Goal: Task Accomplishment & Management: Use online tool/utility

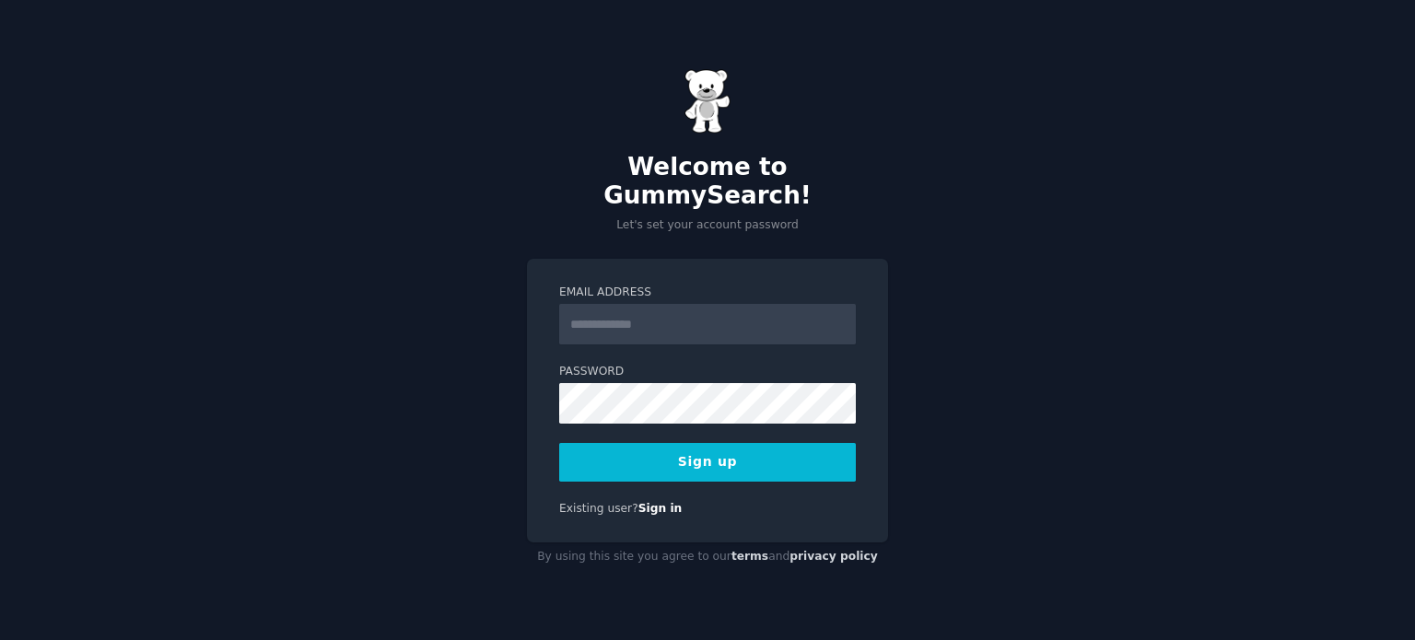
click at [644, 305] on input "Email Address" at bounding box center [707, 324] width 297 height 41
click at [581, 309] on input "Email Address" at bounding box center [707, 324] width 297 height 41
type input "**********"
click at [453, 380] on div "**********" at bounding box center [707, 320] width 1415 height 640
click at [626, 443] on button "Sign up" at bounding box center [707, 462] width 297 height 39
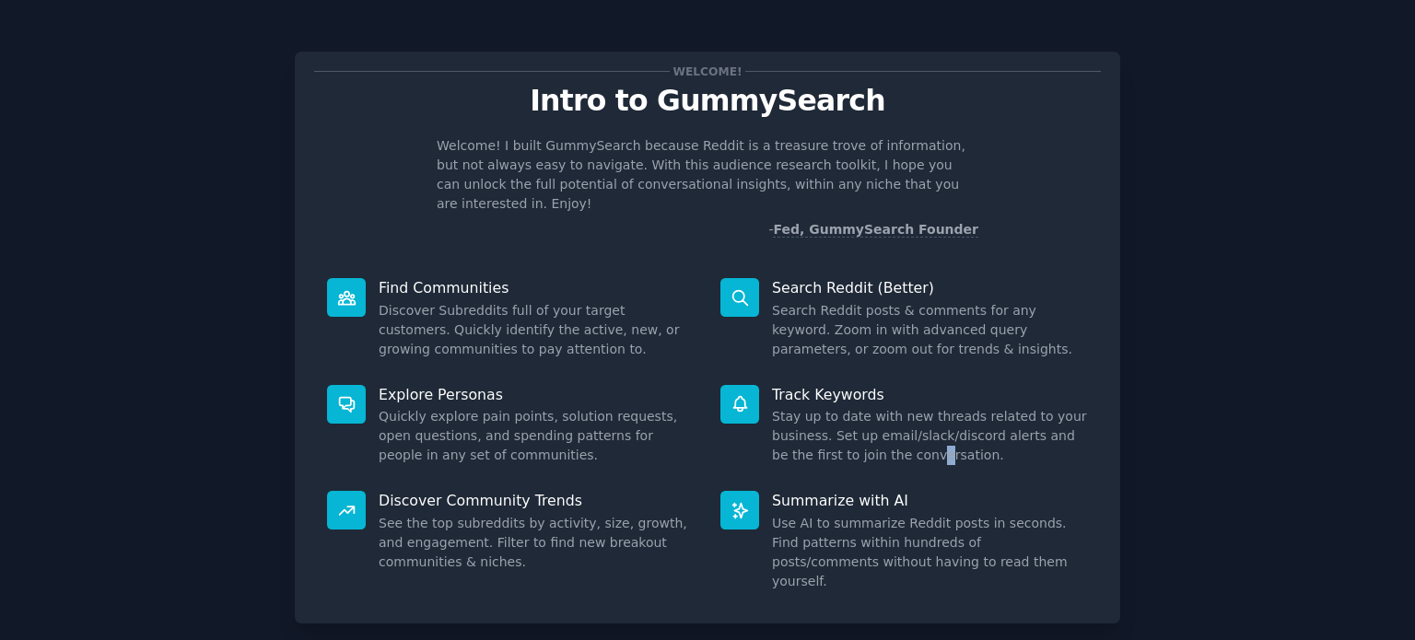
drag, startPoint x: 889, startPoint y: 458, endPoint x: 969, endPoint y: 484, distance: 84.2
click at [890, 460] on div "Find Communities Discover Subreddits full of your target customers. Quickly ide…" at bounding box center [707, 434] width 787 height 339
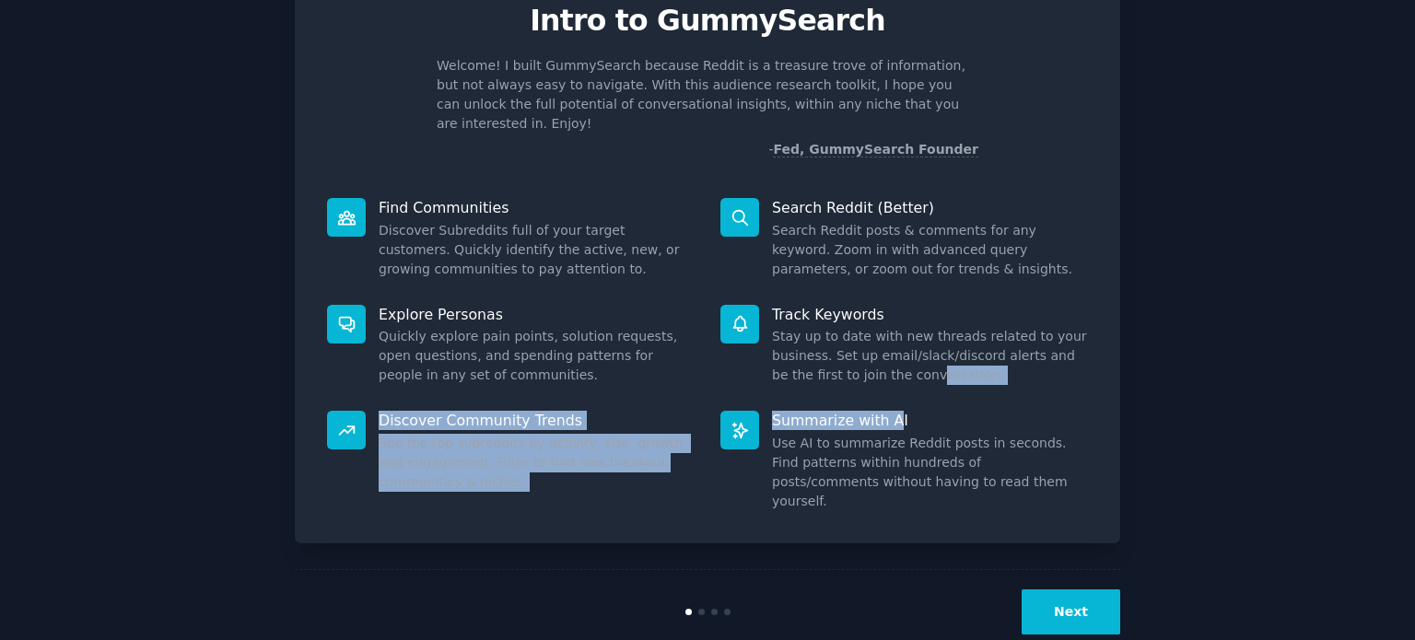
click at [1068, 590] on button "Next" at bounding box center [1071, 612] width 99 height 45
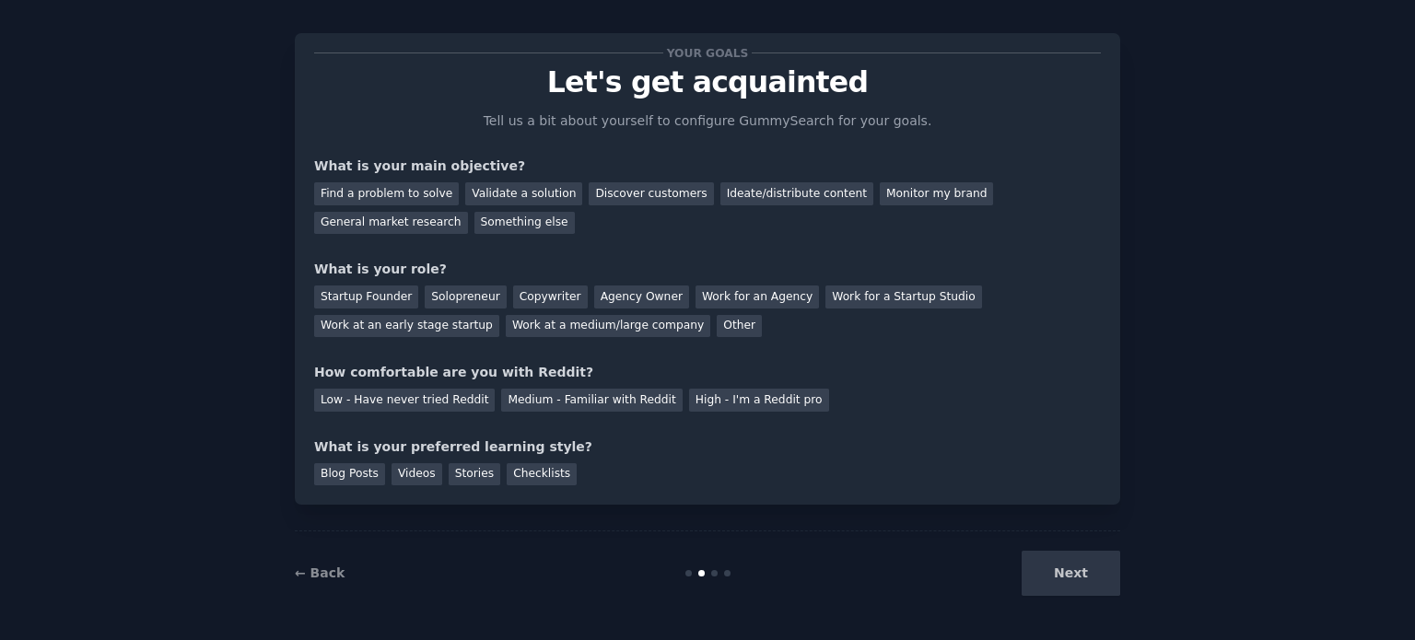
click at [1043, 559] on div "Next" at bounding box center [982, 573] width 275 height 45
click at [376, 193] on div "Find a problem to solve" at bounding box center [386, 193] width 145 height 23
click at [368, 301] on div "Startup Founder" at bounding box center [366, 297] width 104 height 23
click at [439, 406] on div "Low - Have never tried Reddit" at bounding box center [404, 400] width 181 height 23
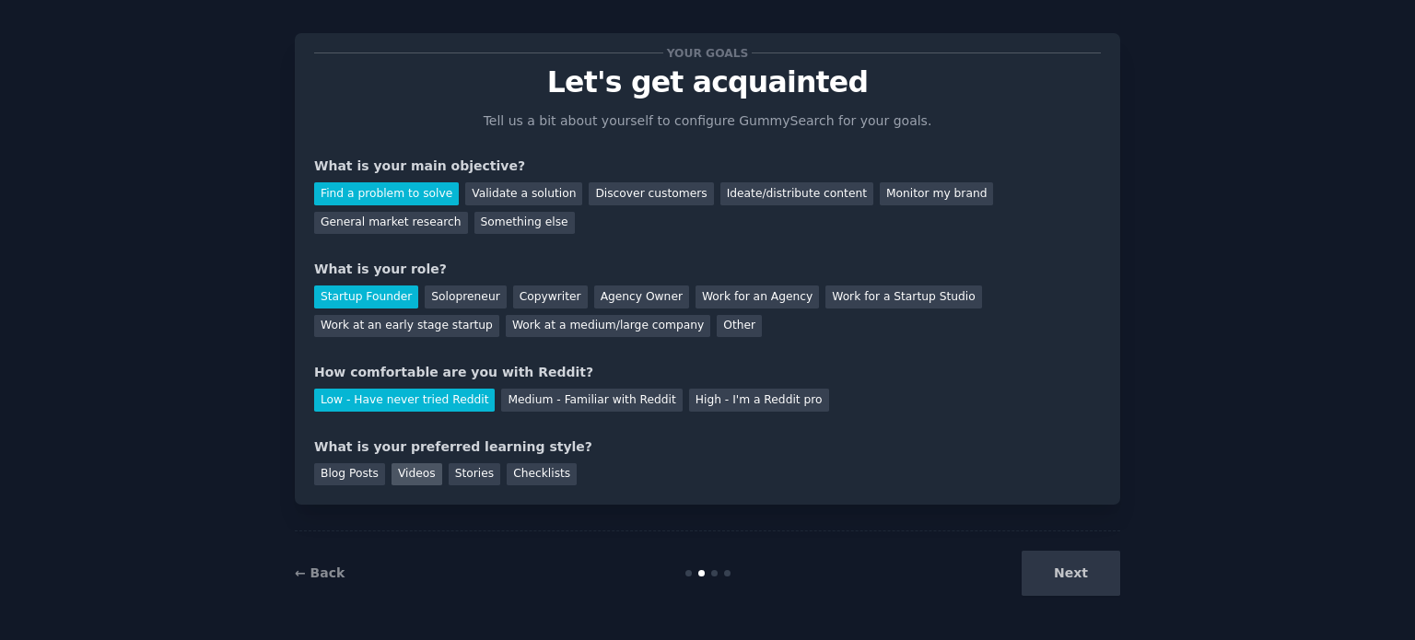
click at [395, 474] on div "Videos" at bounding box center [416, 474] width 51 height 23
click at [357, 479] on div "Blog Posts" at bounding box center [349, 474] width 71 height 23
click at [1075, 577] on button "Next" at bounding box center [1071, 573] width 99 height 45
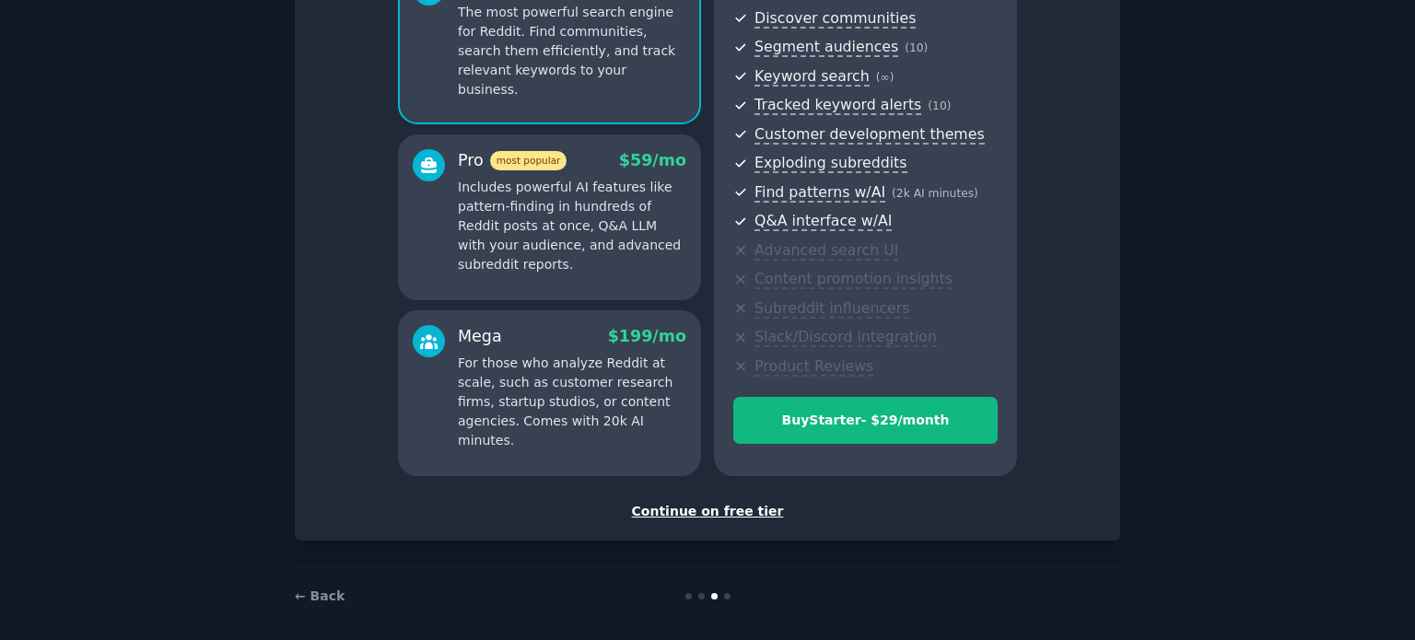
scroll to position [216, 0]
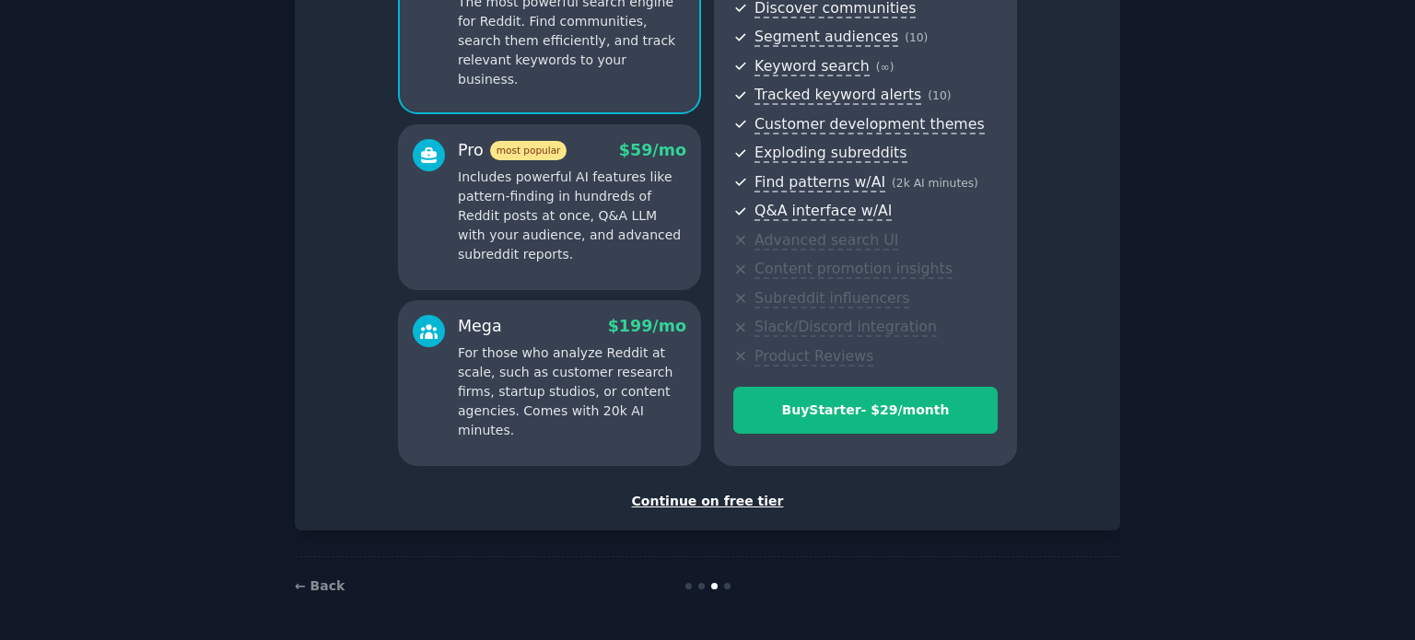
click at [707, 501] on div "Continue on free tier" at bounding box center [707, 501] width 787 height 19
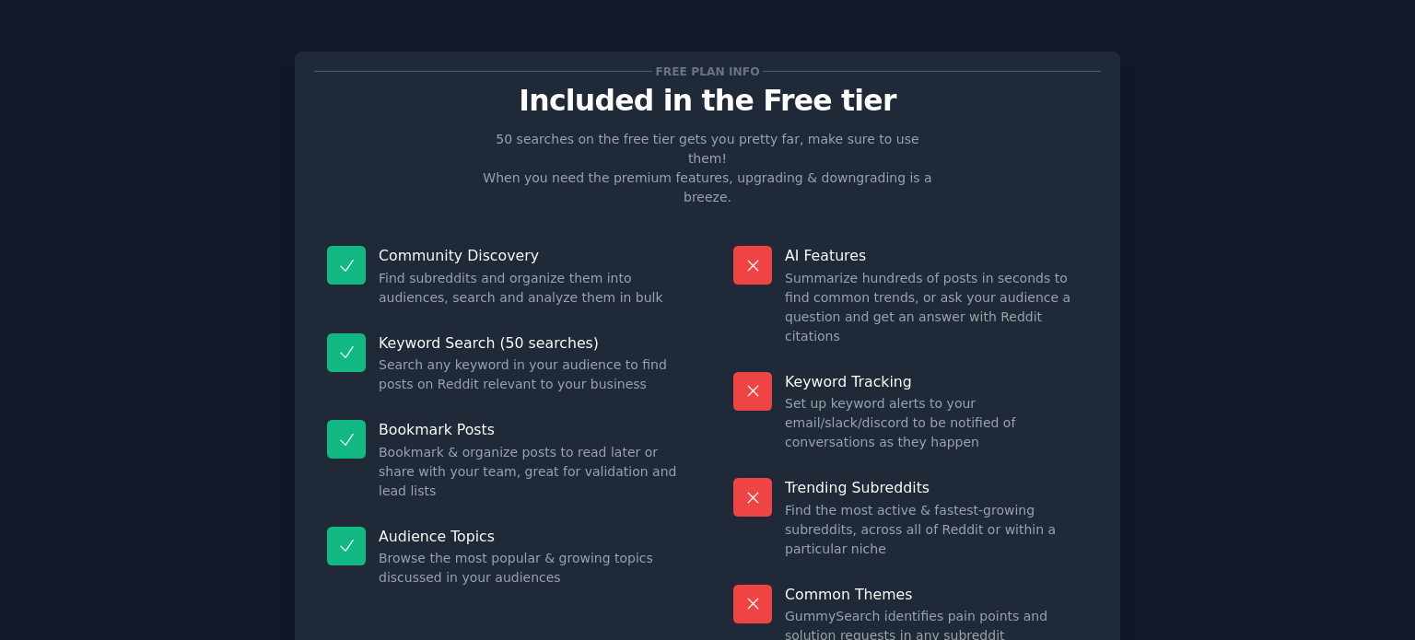
scroll to position [76, 0]
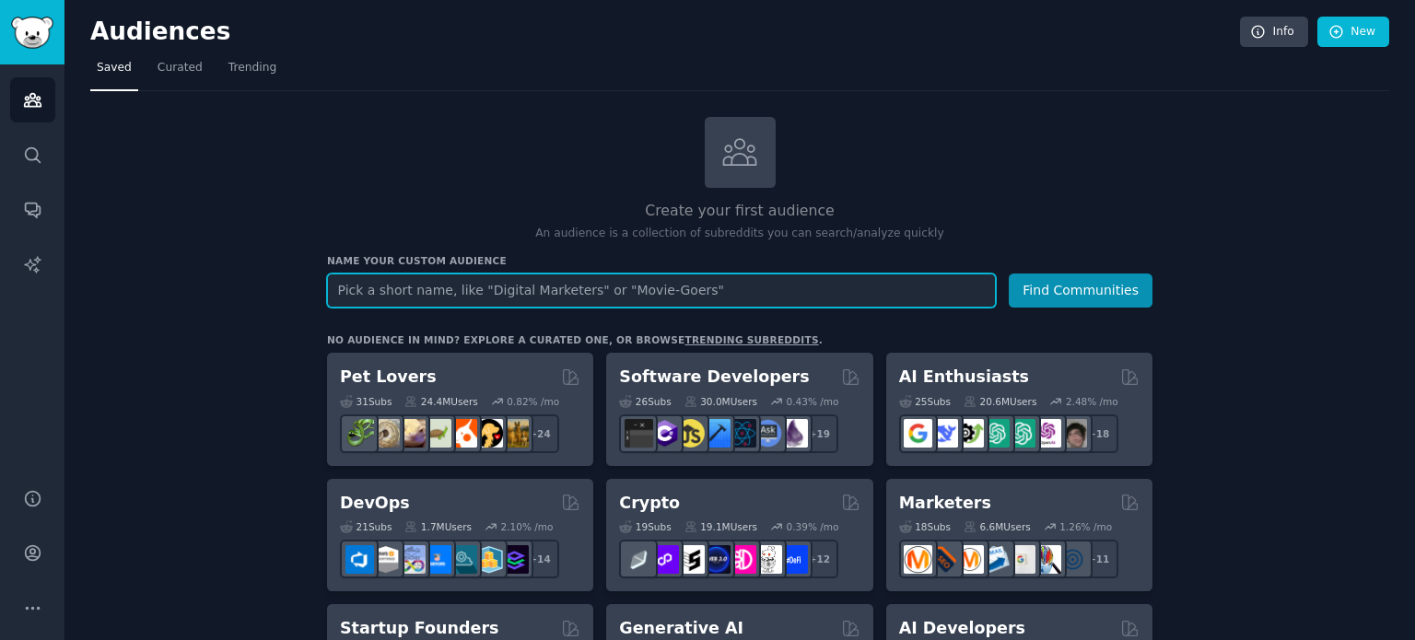
click at [467, 287] on input "text" at bounding box center [661, 291] width 669 height 34
paste input "owners of advanced aesthetic clinics"
type input "owners of advanced aesthetic clinics"
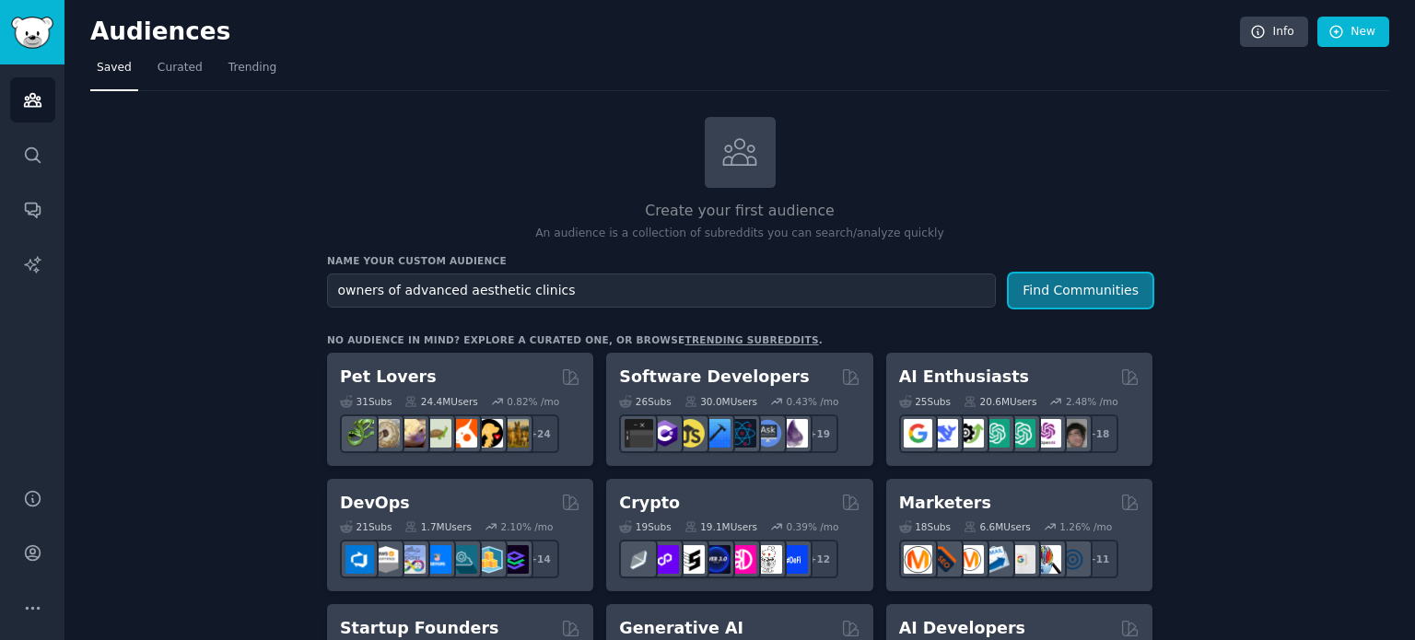
click at [1057, 297] on button "Find Communities" at bounding box center [1081, 291] width 144 height 34
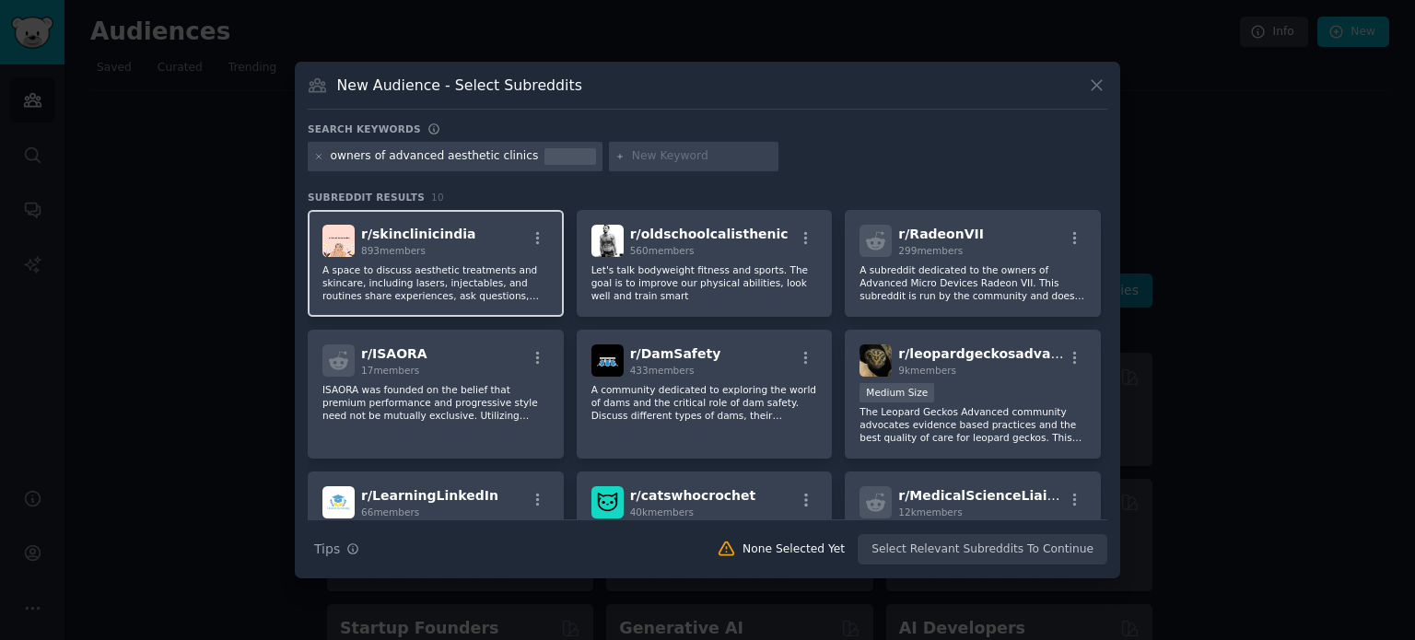
click at [457, 250] on div "r/ skinclinicindia 893 members" at bounding box center [435, 241] width 227 height 32
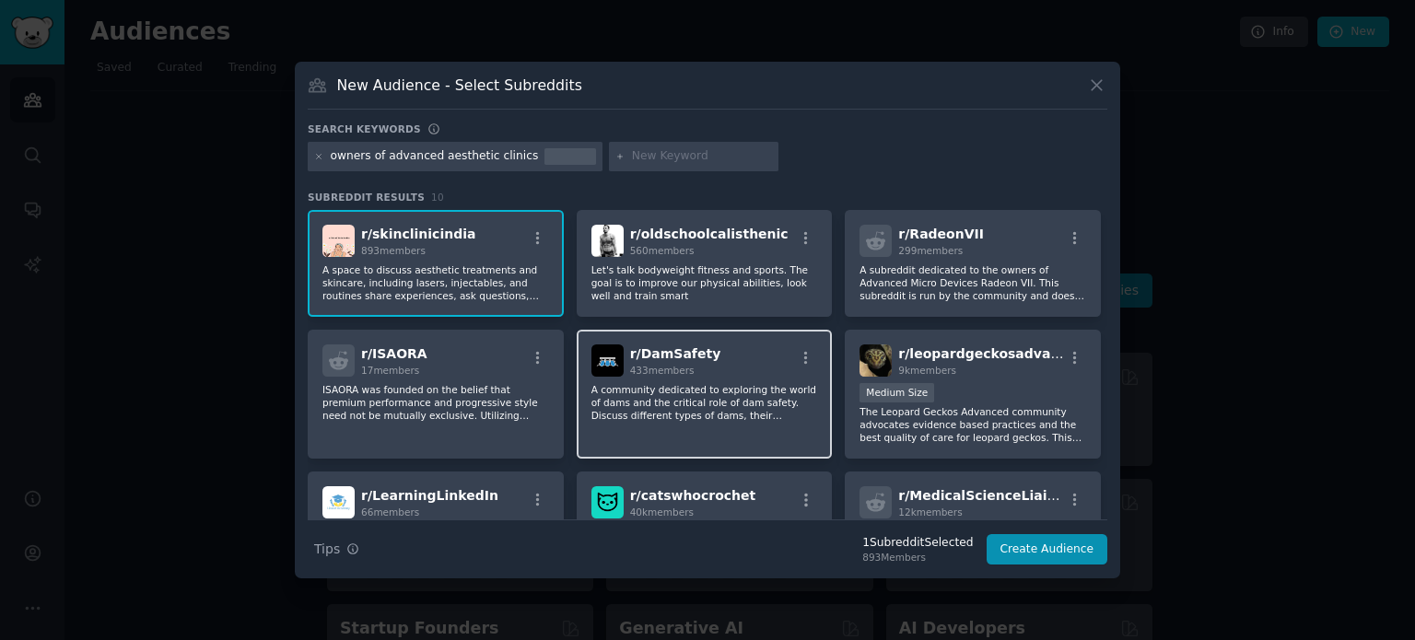
click at [683, 383] on p "A community dedicated to exploring the world of dams and the critical role of d…" at bounding box center [704, 402] width 227 height 39
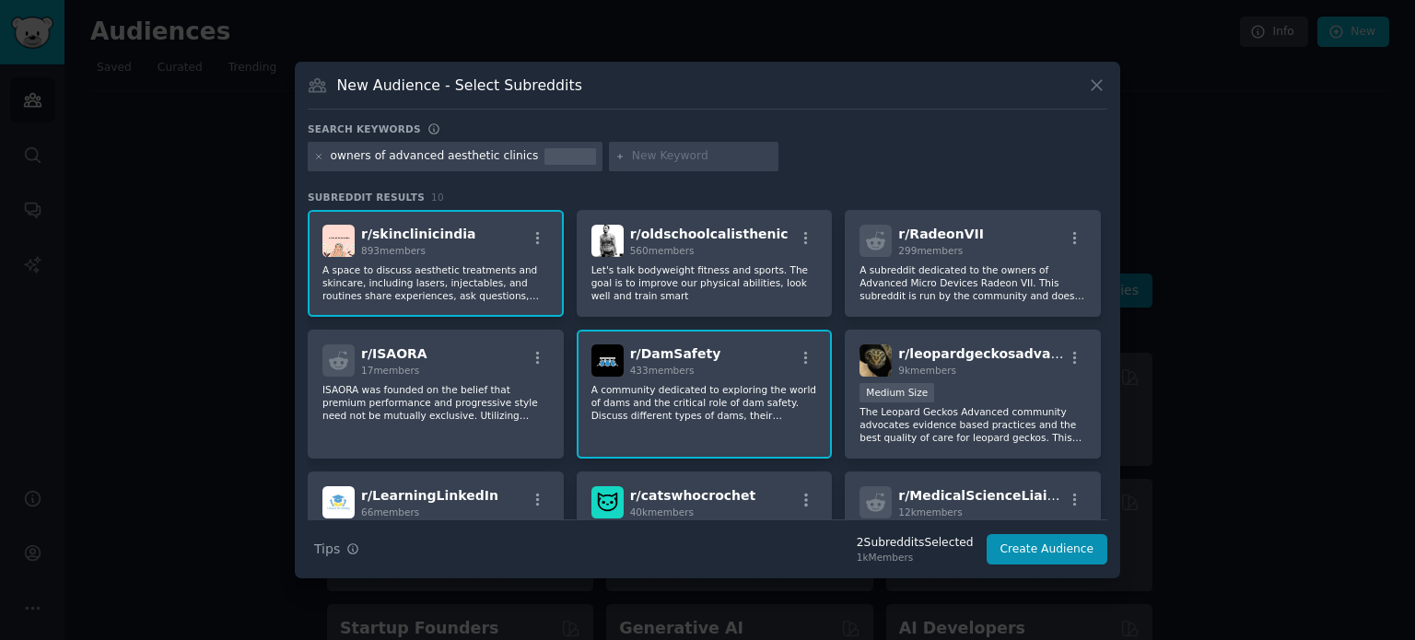
click at [663, 379] on div "r/ DamSafety 433 members A community dedicated to exploring the world of dams a…" at bounding box center [705, 395] width 256 height 130
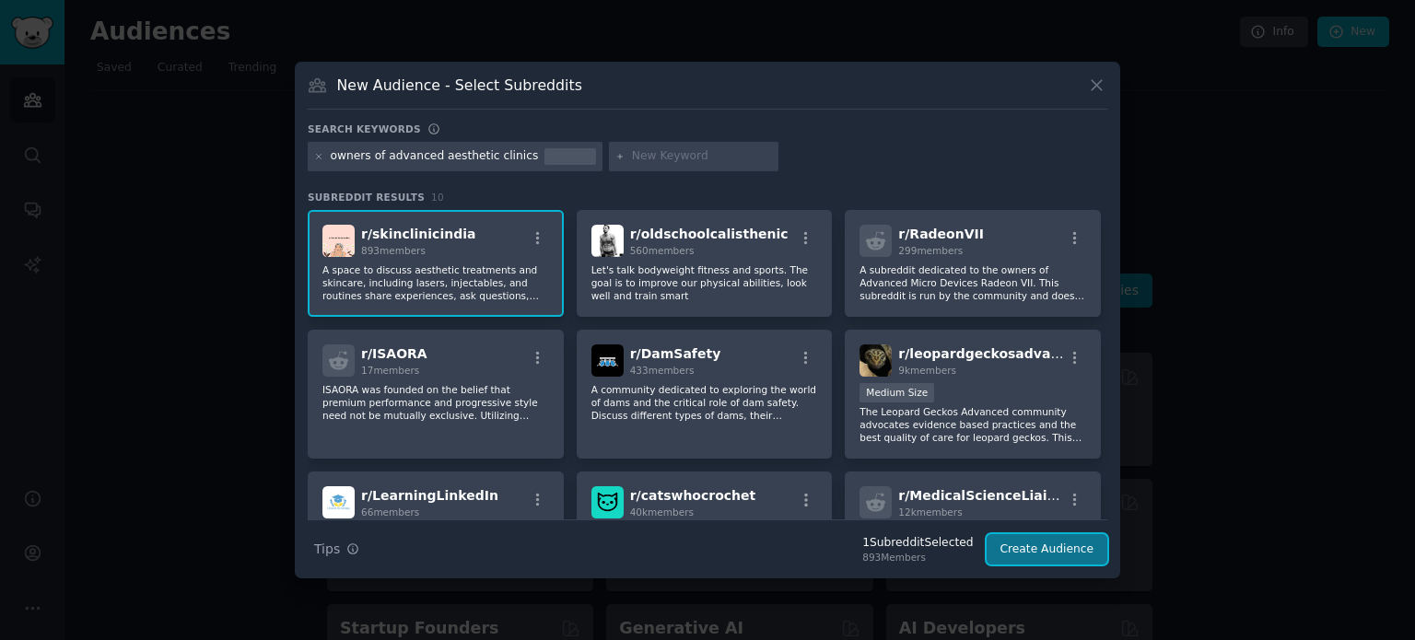
click at [1050, 544] on button "Create Audience" at bounding box center [1048, 549] width 122 height 31
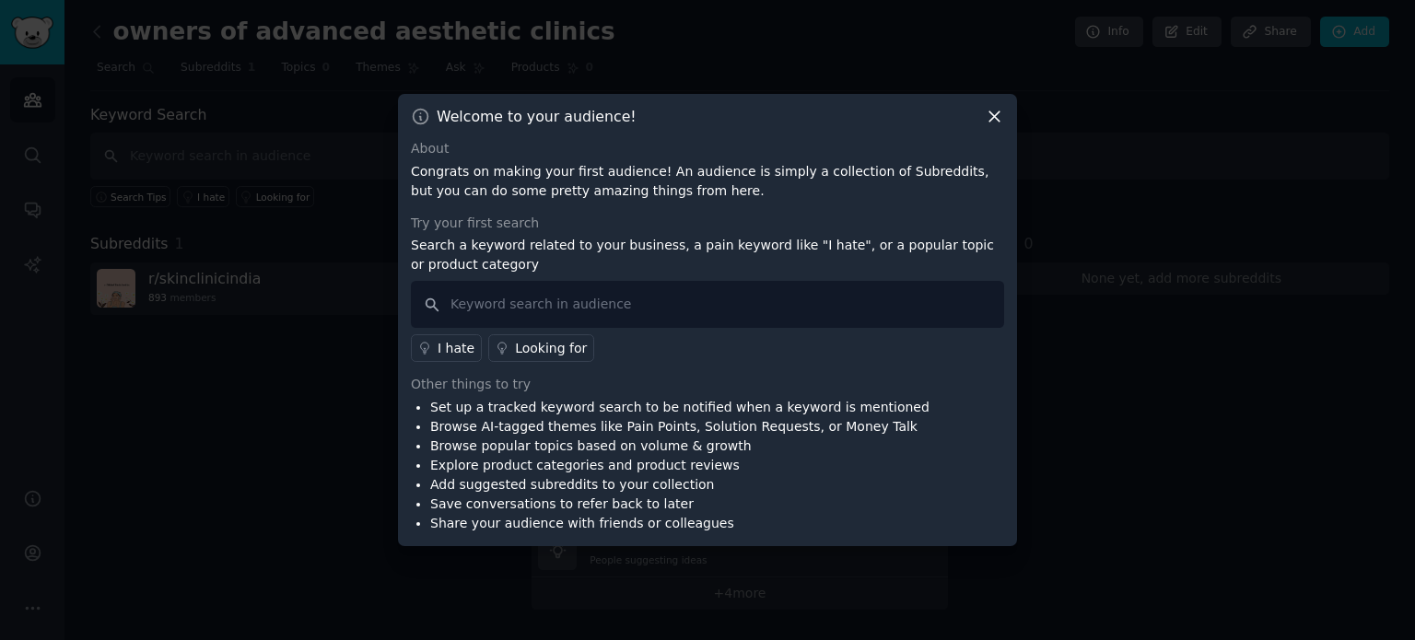
click at [432, 349] on link "I hate" at bounding box center [446, 348] width 71 height 28
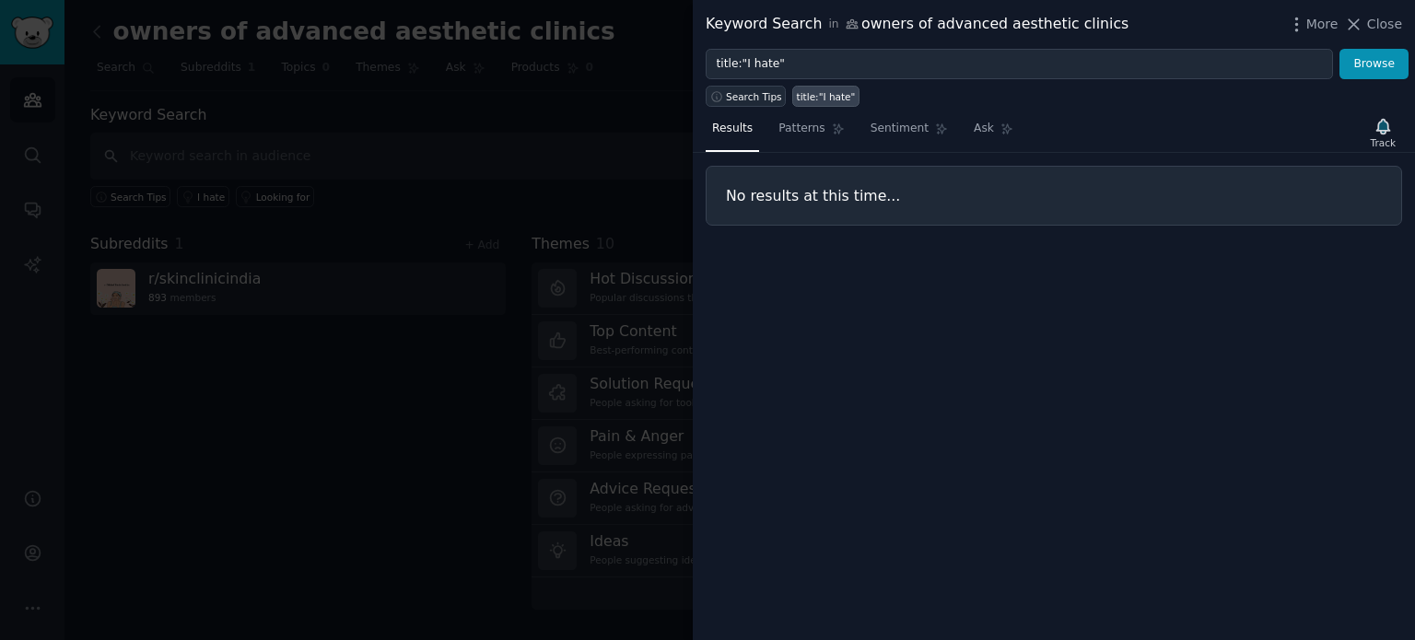
click at [737, 99] on span "Search Tips" at bounding box center [754, 96] width 56 height 13
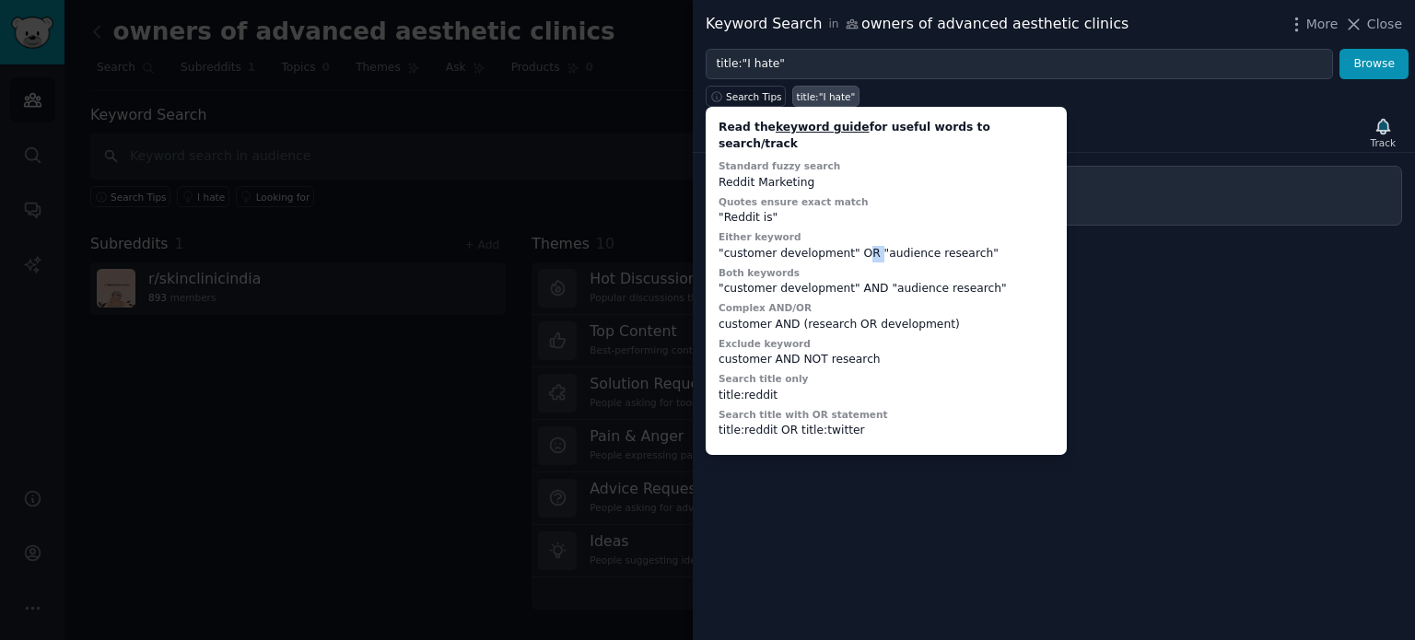
click at [864, 246] on div ""customer development" OR "audience research"" at bounding box center [885, 254] width 335 height 17
click at [762, 317] on div "customer AND (research OR development)" at bounding box center [885, 325] width 335 height 17
click at [1093, 127] on div "Results Patterns Sentiment Ask Track" at bounding box center [1054, 133] width 722 height 40
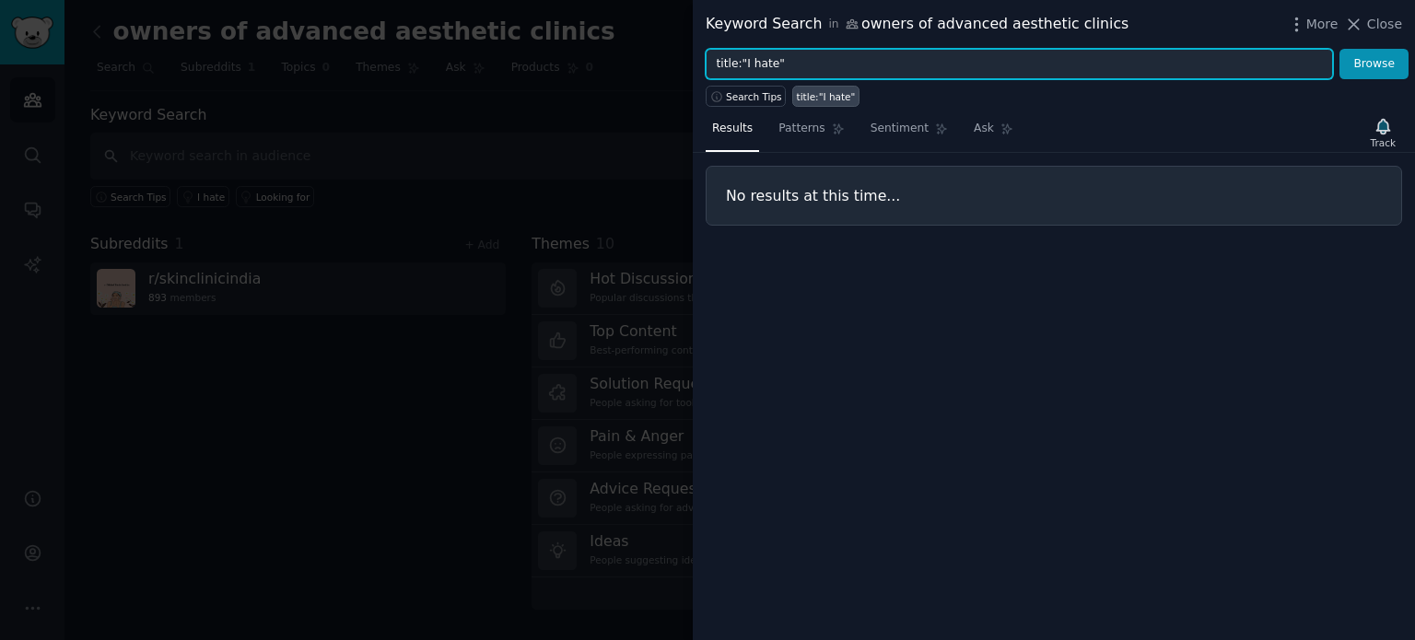
click at [807, 56] on input "title:"I hate"" at bounding box center [1019, 64] width 627 height 31
drag, startPoint x: 800, startPoint y: 62, endPoint x: 656, endPoint y: 65, distance: 143.7
click at [656, 65] on div "Keyword Search in owners of advanced aesthetic clinics More Close title:"I hate…" at bounding box center [707, 320] width 1415 height 640
click at [724, 65] on input "title:"I hate"" at bounding box center [1019, 64] width 627 height 31
drag, startPoint x: 735, startPoint y: 63, endPoint x: 660, endPoint y: 65, distance: 74.7
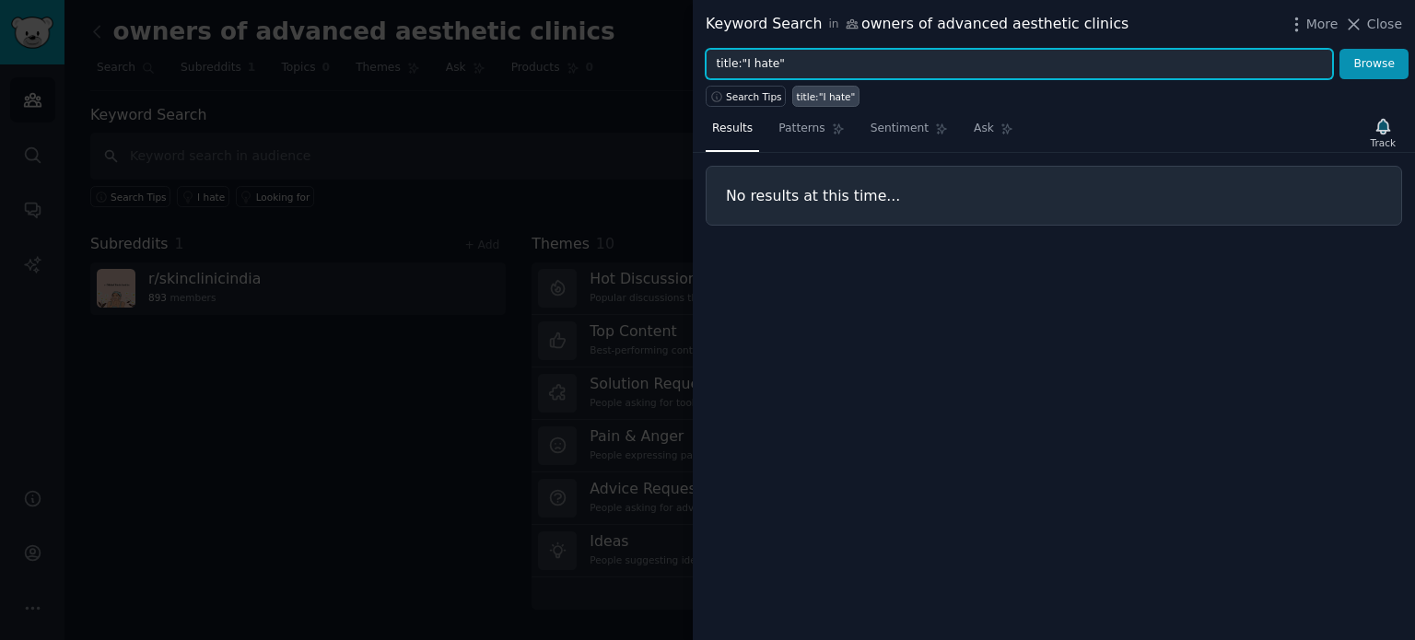
click at [660, 65] on div "Keyword Search in owners of advanced aesthetic clinics More Close title:"I hate…" at bounding box center [707, 320] width 1415 height 640
type input ""I hate""
click at [1339, 49] on button "Browse" at bounding box center [1373, 64] width 69 height 31
